Goal: Find specific page/section: Find specific page/section

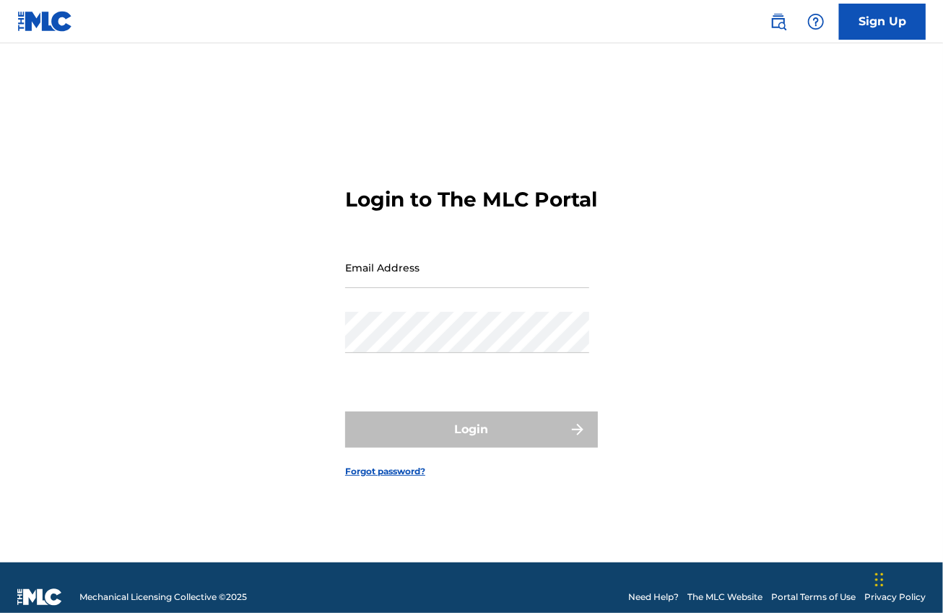
click at [412, 288] on input "Email Address" at bounding box center [467, 267] width 244 height 41
type input "[EMAIL_ADDRESS][DOMAIN_NAME]"
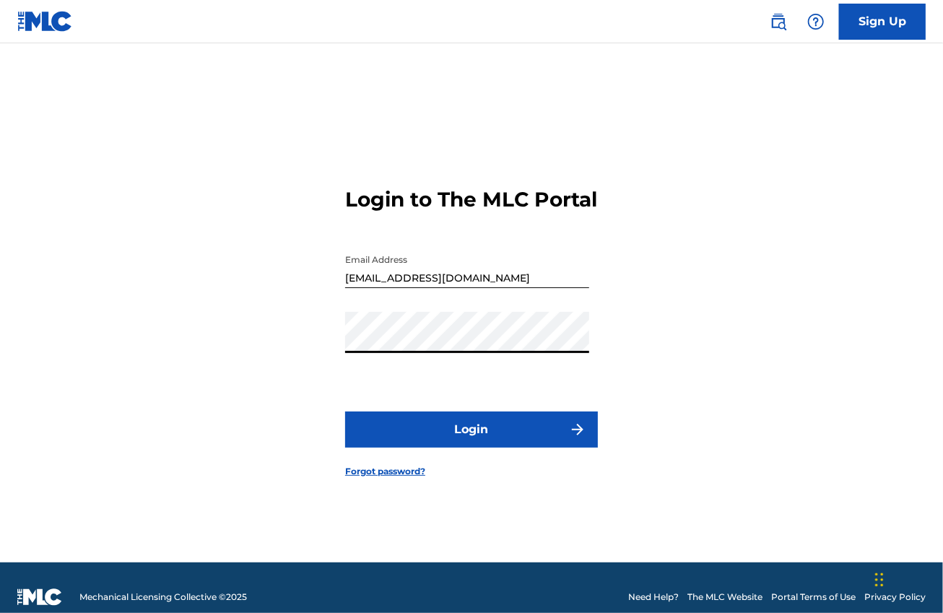
click at [418, 438] on button "Login" at bounding box center [471, 430] width 253 height 36
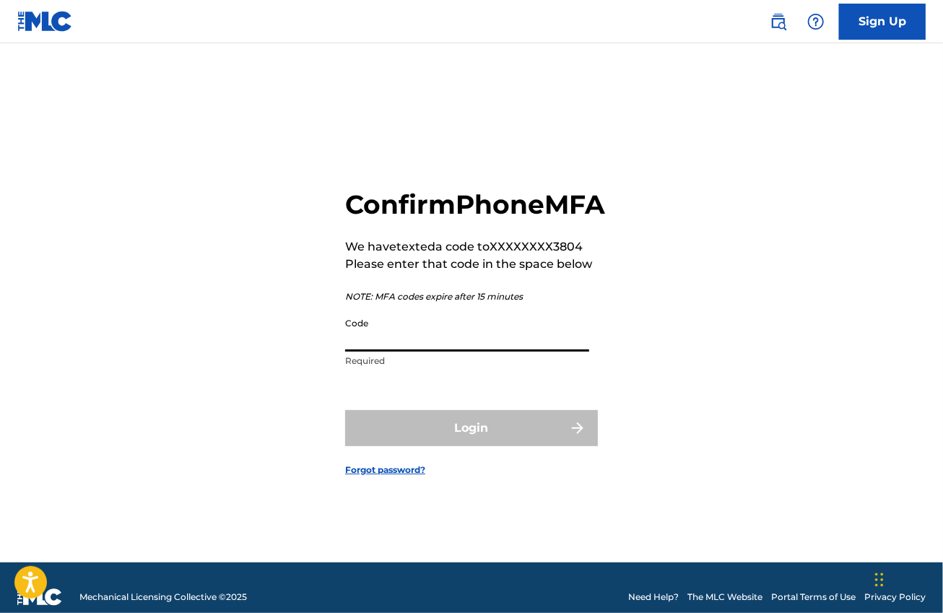
click at [422, 352] on input "Code" at bounding box center [467, 331] width 244 height 41
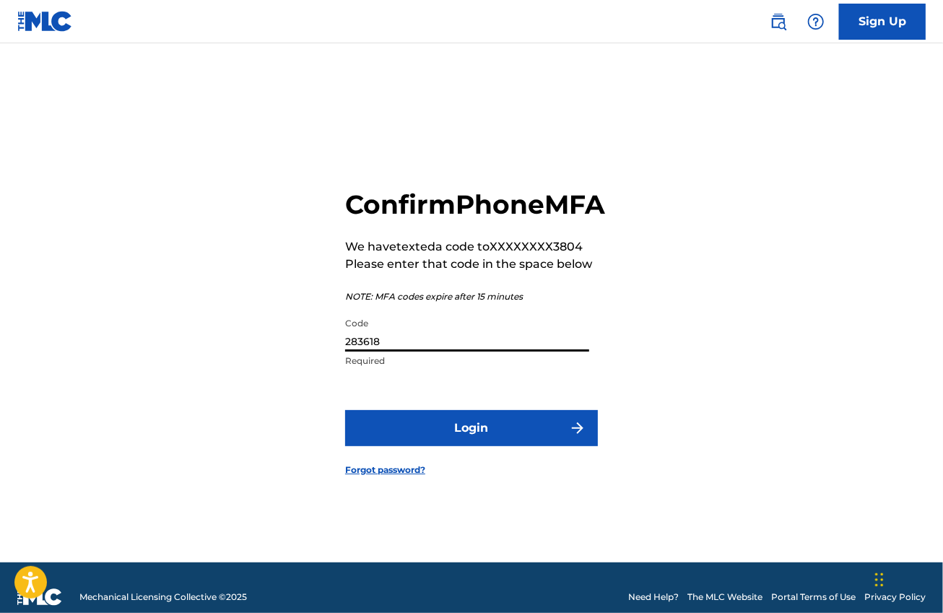
type input "283618"
click at [444, 431] on button "Login" at bounding box center [471, 428] width 253 height 36
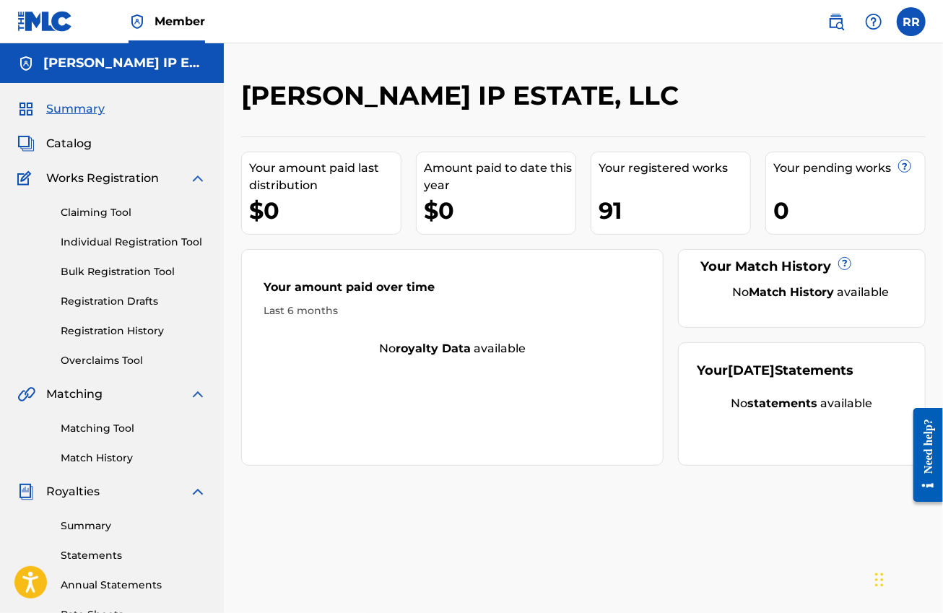
click at [71, 144] on span "Catalog" at bounding box center [69, 143] width 46 height 17
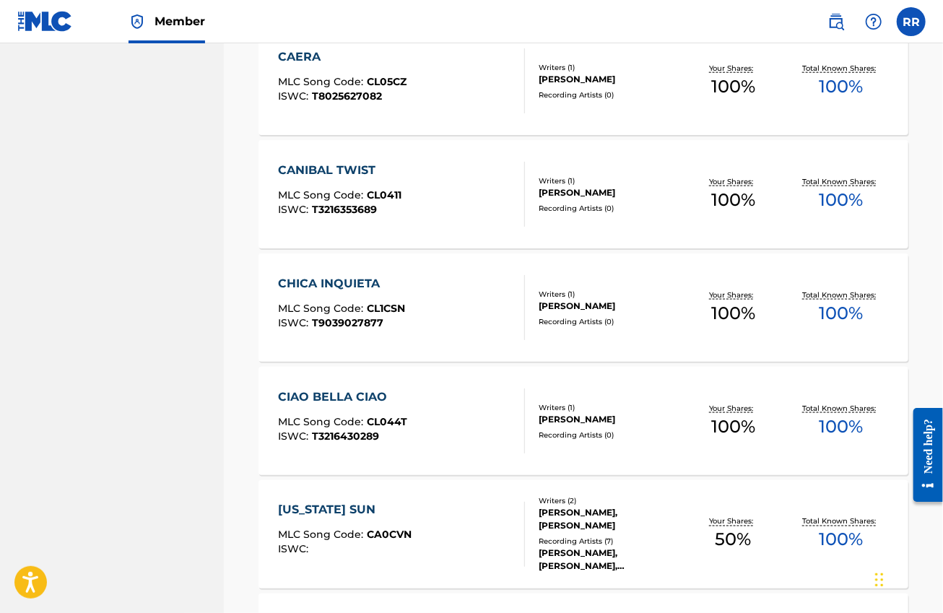
scroll to position [993, 0]
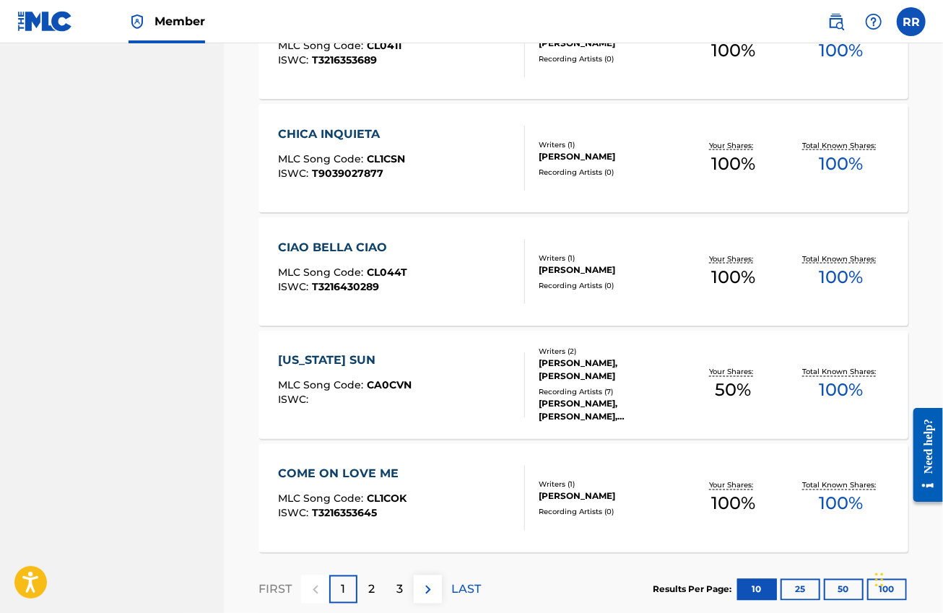
click at [441, 386] on div "[US_STATE] SUN MLC Song Code : CA0CVN ISWC :" at bounding box center [401, 385] width 247 height 65
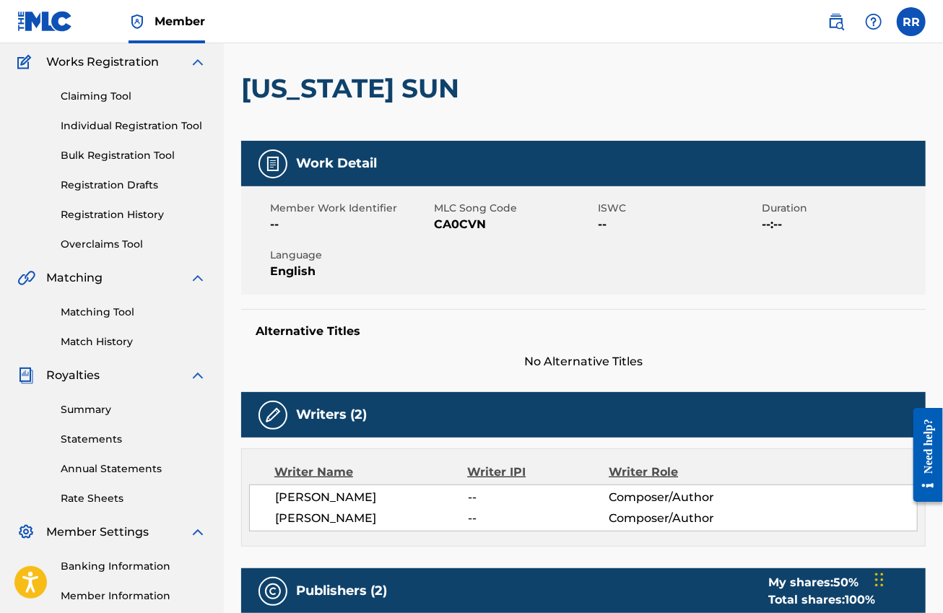
scroll to position [90, 0]
